Goal: Task Accomplishment & Management: Manage account settings

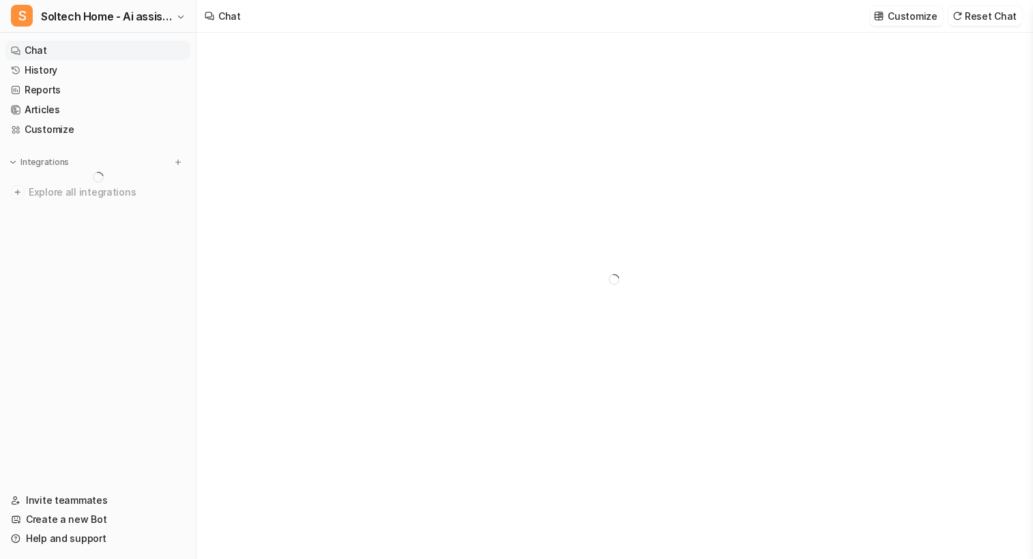
type textarea "**********"
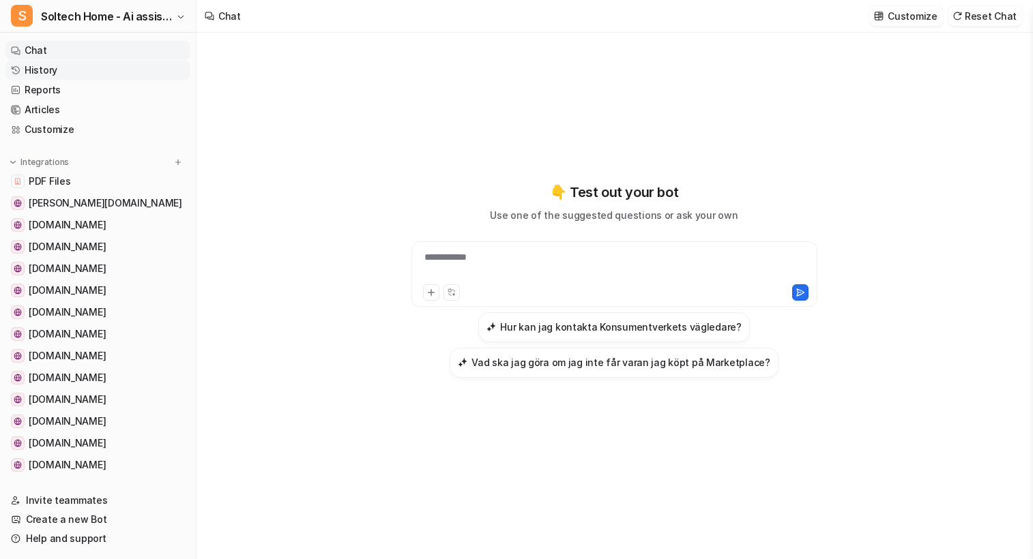
click at [57, 66] on link "History" at bounding box center [97, 70] width 185 height 19
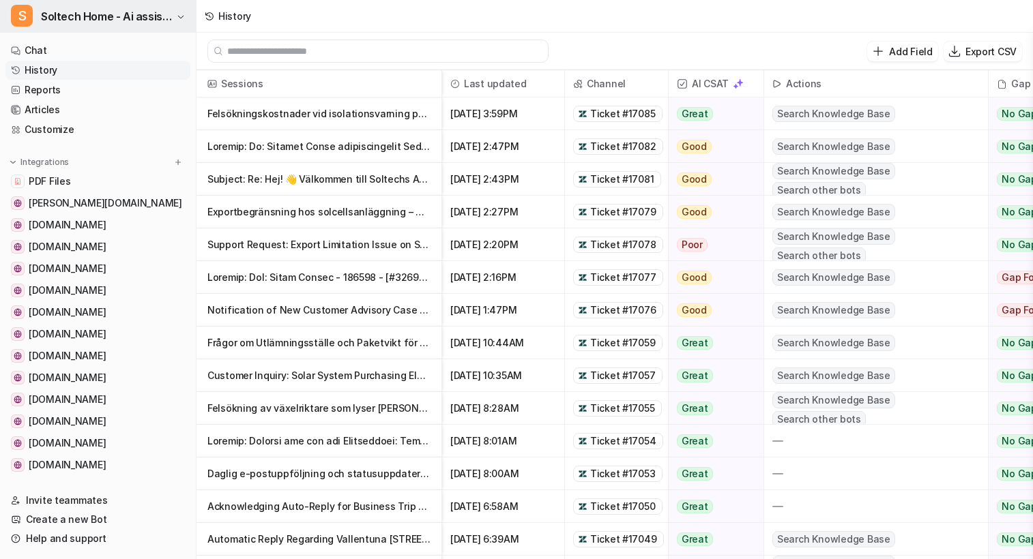
click at [179, 20] on icon "button" at bounding box center [181, 17] width 8 height 8
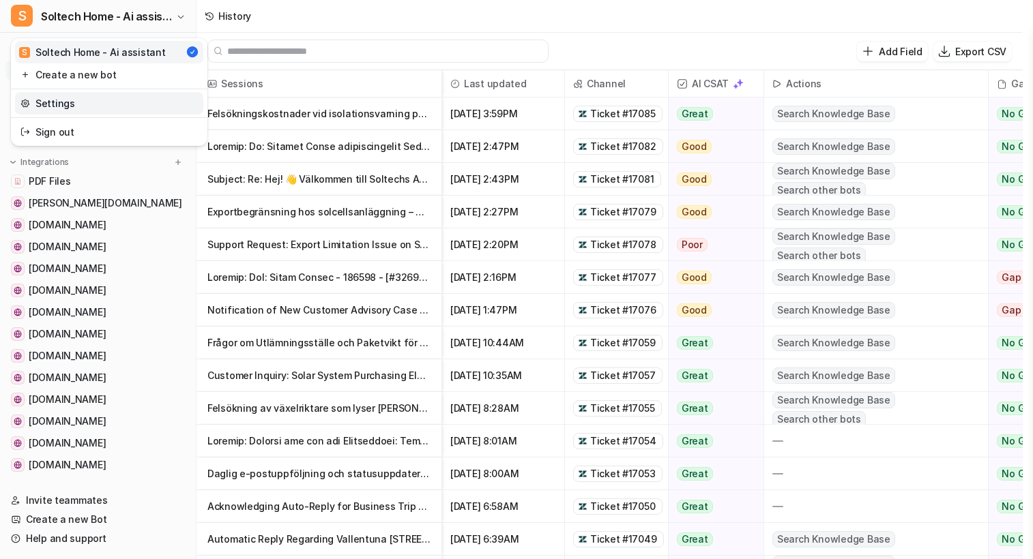
click at [77, 100] on link "Settings" at bounding box center [109, 103] width 188 height 23
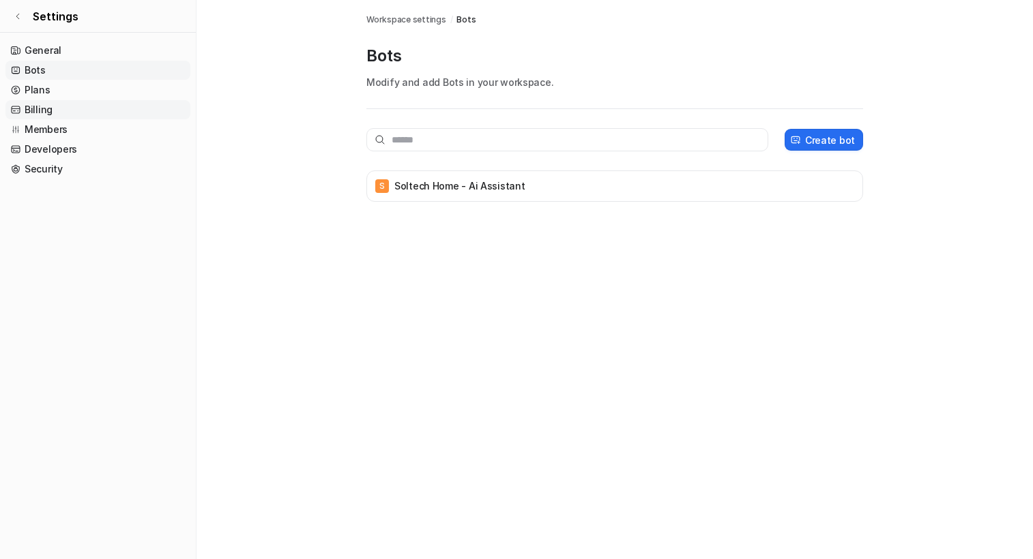
click at [44, 115] on link "Billing" at bounding box center [97, 109] width 185 height 19
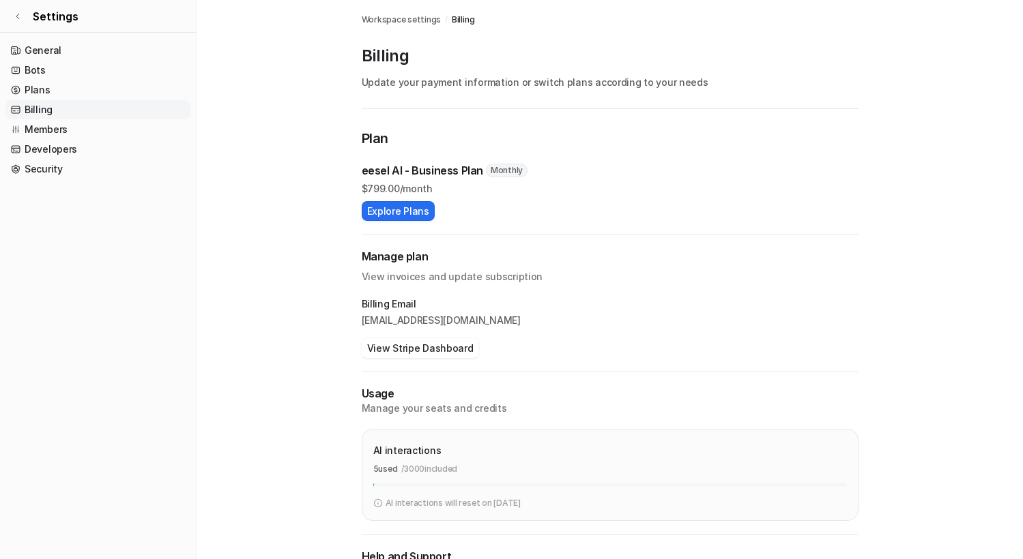
scroll to position [76, 0]
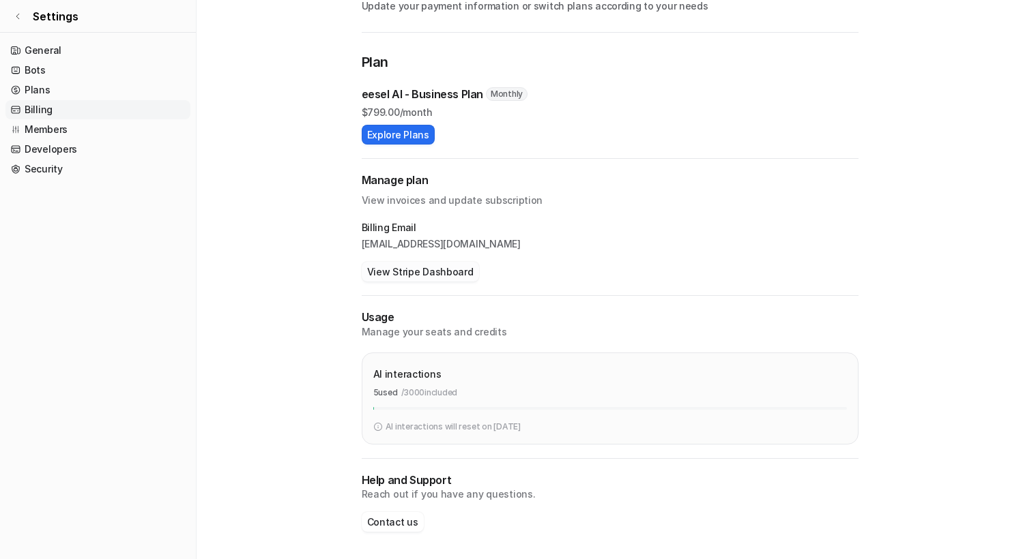
click at [390, 274] on button "View Stripe Dashboard" at bounding box center [420, 272] width 117 height 20
